Goal: Transaction & Acquisition: Purchase product/service

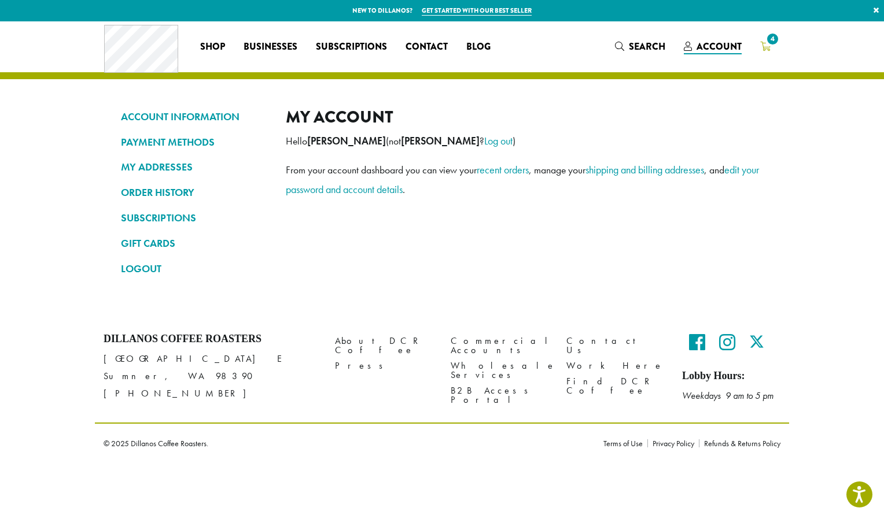
click at [768, 49] on icon "4" at bounding box center [765, 46] width 10 height 9
click at [768, 50] on icon "4" at bounding box center [765, 46] width 10 height 9
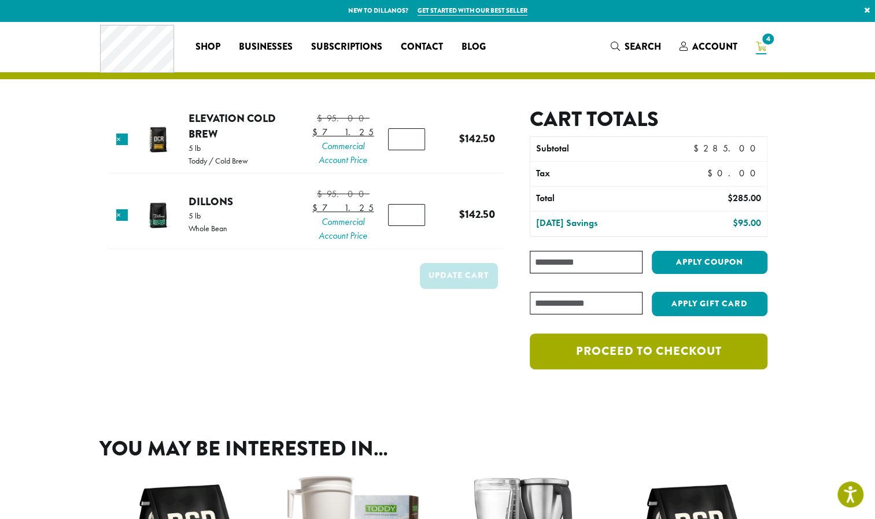
click at [631, 353] on link "Proceed to checkout" at bounding box center [648, 352] width 237 height 36
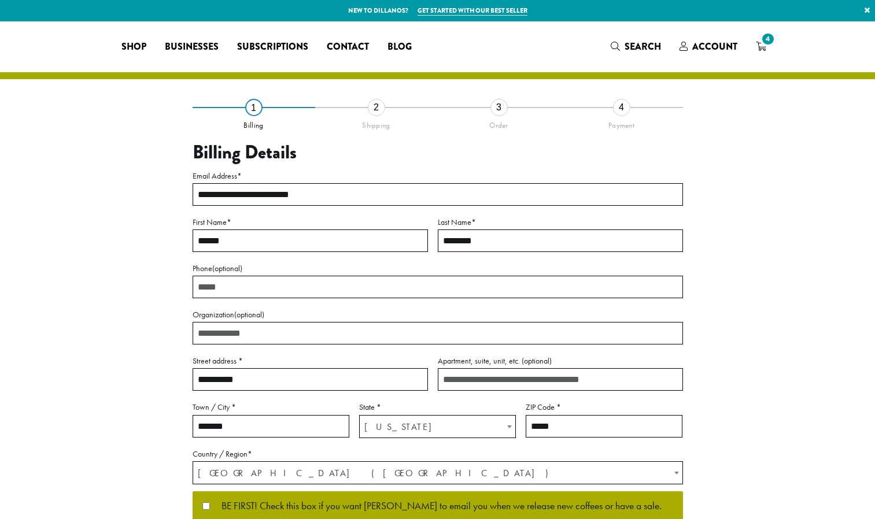
select select "**"
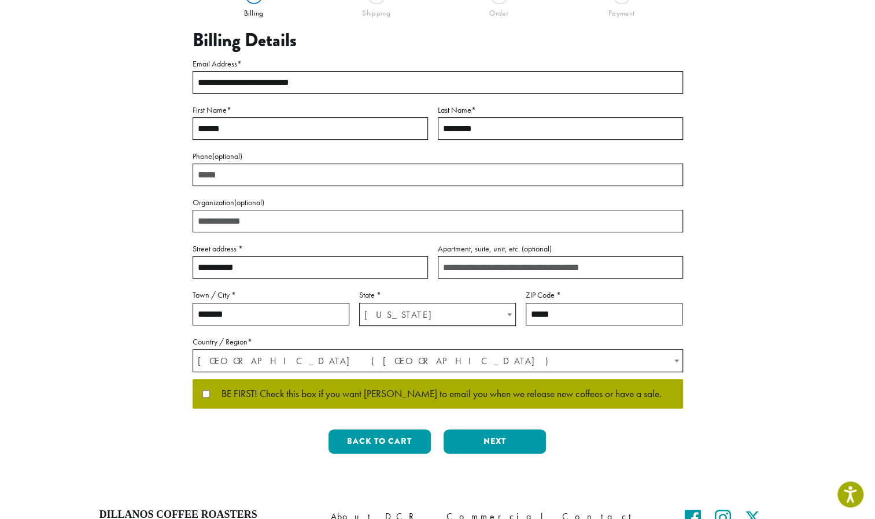
scroll to position [113, 0]
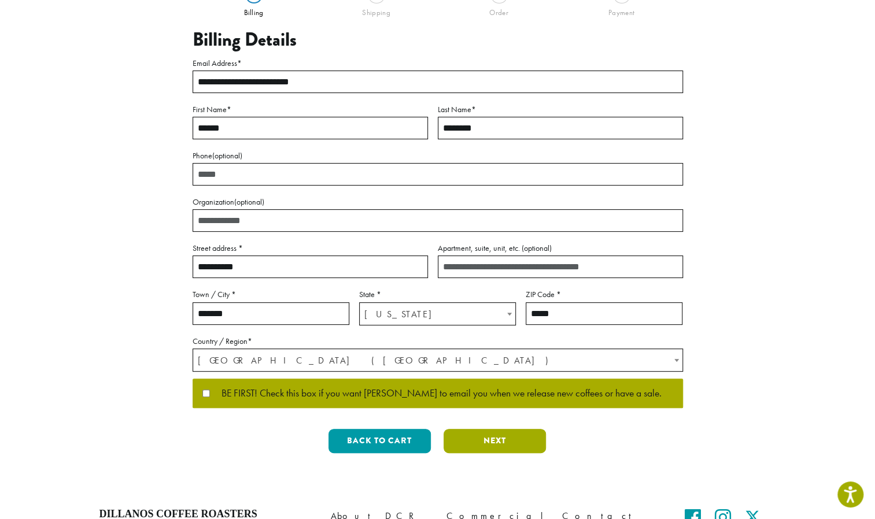
click at [468, 436] on button "Next" at bounding box center [495, 441] width 102 height 24
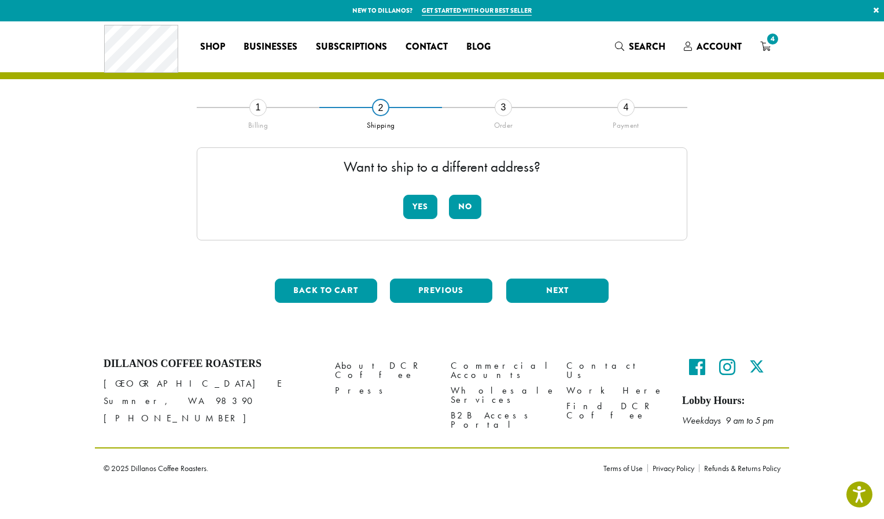
click at [464, 222] on div "Yes No" at bounding box center [442, 212] width 78 height 34
click at [467, 207] on button "No" at bounding box center [465, 207] width 32 height 24
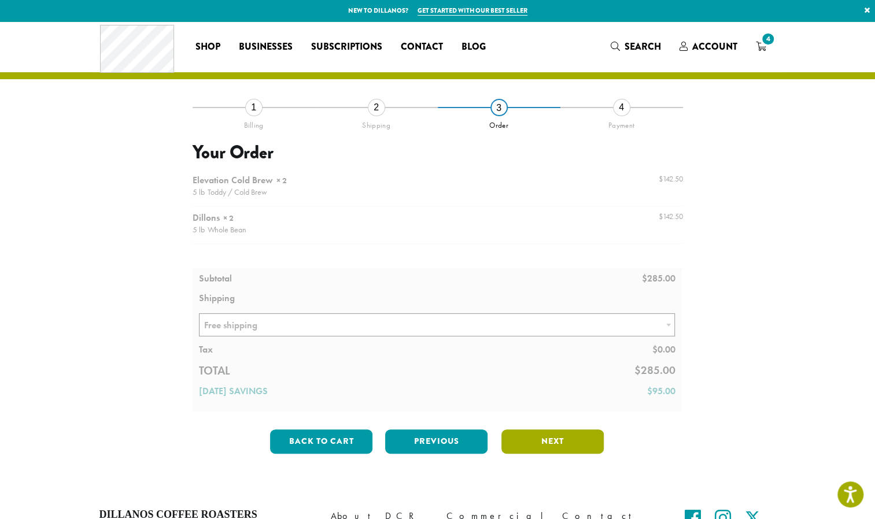
click at [545, 436] on button "Next" at bounding box center [552, 442] width 102 height 24
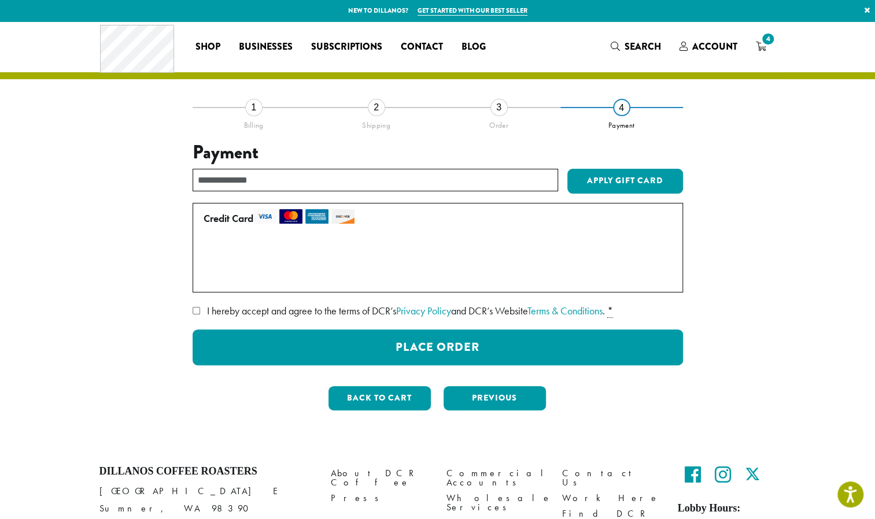
click at [212, 277] on label "Use a new card" at bounding box center [436, 276] width 464 height 19
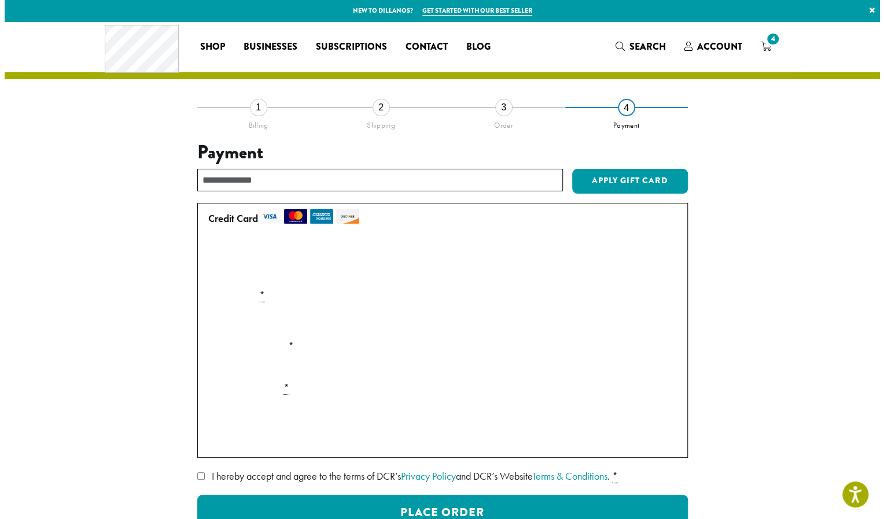
scroll to position [70, 0]
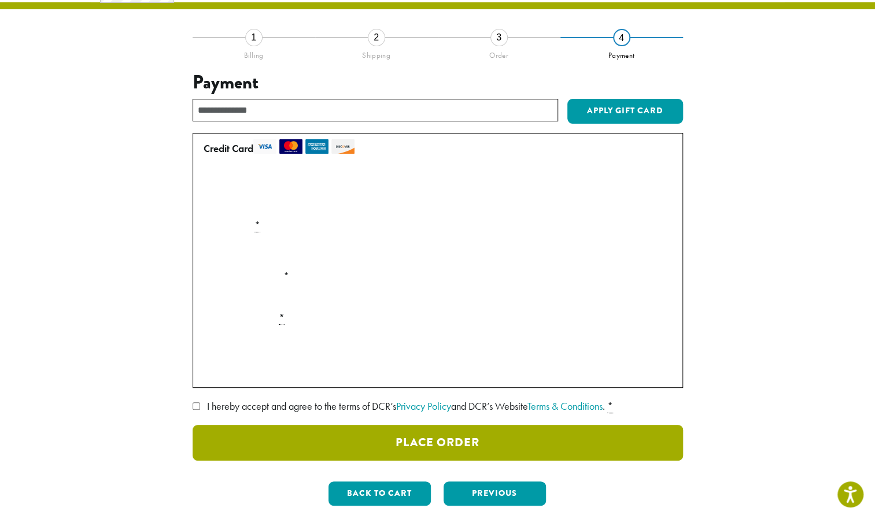
click at [305, 431] on button "Place Order" at bounding box center [438, 443] width 490 height 36
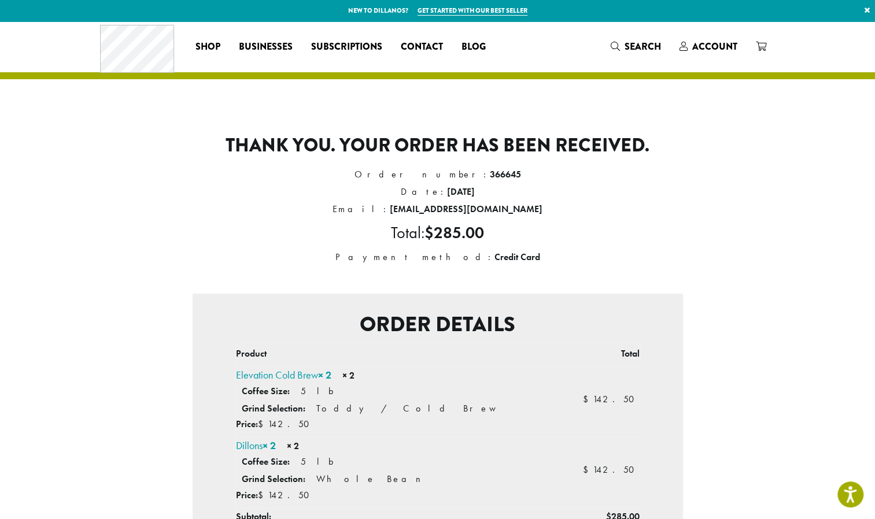
scroll to position [147, 0]
